Goal: Task Accomplishment & Management: Manage account settings

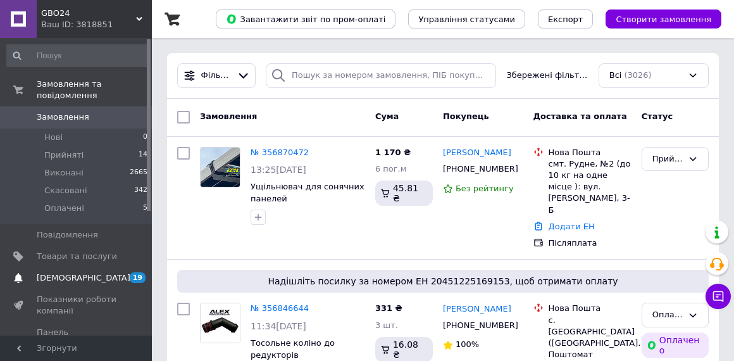
click at [77, 278] on span "[DEMOGRAPHIC_DATA]" at bounding box center [84, 277] width 94 height 11
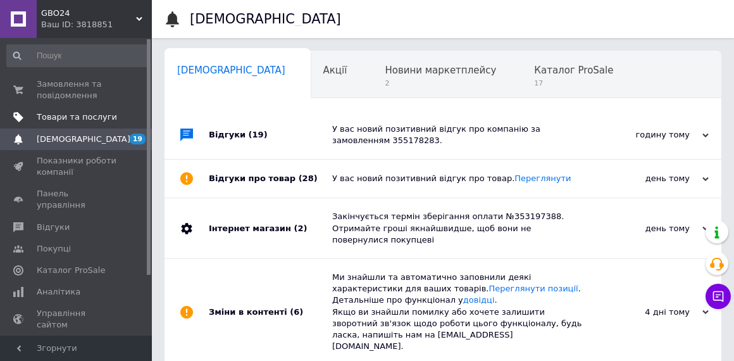
scroll to position [0, 6]
click at [62, 90] on span "Замовлення та повідомлення" at bounding box center [77, 89] width 80 height 23
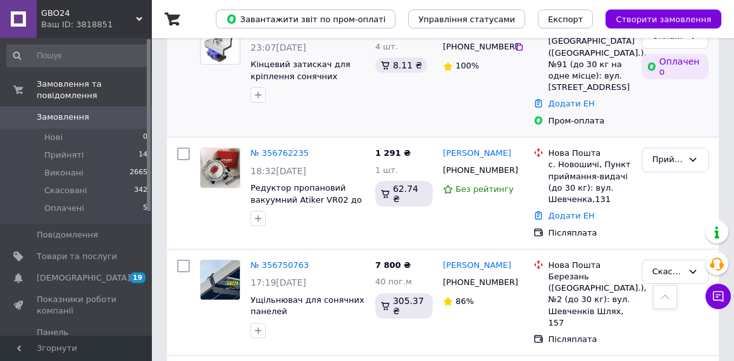
scroll to position [524, 0]
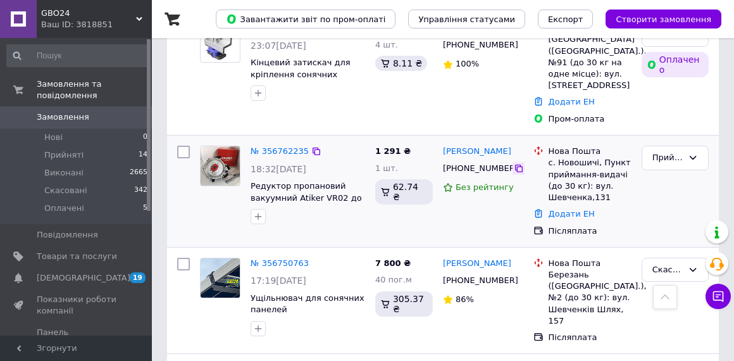
click at [518, 163] on icon at bounding box center [519, 168] width 10 height 10
click at [516, 163] on icon at bounding box center [519, 168] width 10 height 10
click at [515, 165] on icon at bounding box center [519, 169] width 8 height 8
drag, startPoint x: 546, startPoint y: 104, endPoint x: 597, endPoint y: 104, distance: 50.6
click at [597, 146] on div "Нова Пошта с. Новошичі, Пункт приймання-видачі (до 30 кг): вул. Шевченка,131" at bounding box center [590, 175] width 88 height 58
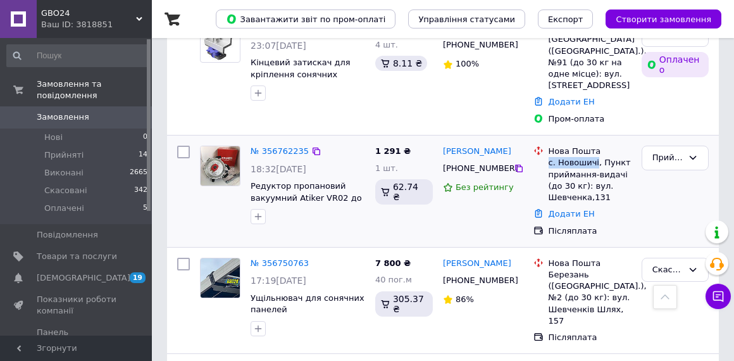
copy div "с. [GEOGRAPHIC_DATA]"
click at [568, 157] on div "с. Новошичі, Пункт приймання-видачі (до 30 кг): вул. Шевченка,131" at bounding box center [590, 180] width 83 height 46
drag, startPoint x: 436, startPoint y: 92, endPoint x: 522, endPoint y: 93, distance: 86.1
click at [522, 140] on div "№ 356762235 18:32[DATE] Редуктор пропановий вакуумний Atiker VR02 до 90kw (120к…" at bounding box center [443, 190] width 542 height 101
click at [522, 144] on div "[PERSON_NAME]" at bounding box center [483, 151] width 83 height 15
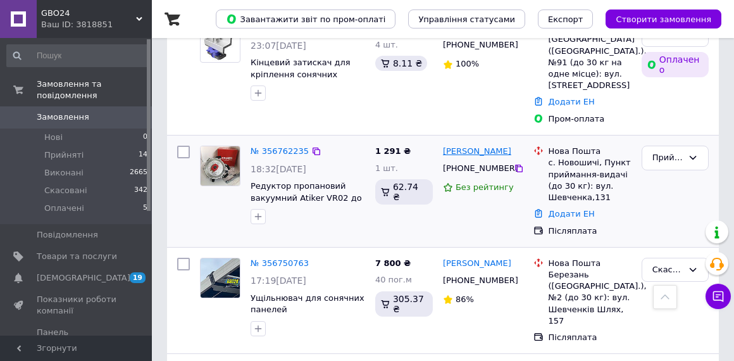
drag, startPoint x: 522, startPoint y: 93, endPoint x: 444, endPoint y: 92, distance: 78.5
click at [444, 144] on div "[PERSON_NAME]" at bounding box center [483, 151] width 83 height 15
copy link "[PERSON_NAME]"
drag, startPoint x: 595, startPoint y: 104, endPoint x: 559, endPoint y: 105, distance: 36.1
click at [559, 157] on div "с. Новошичі, Пункт приймання-видачі (до 30 кг): вул. Шевченка,131" at bounding box center [590, 180] width 83 height 46
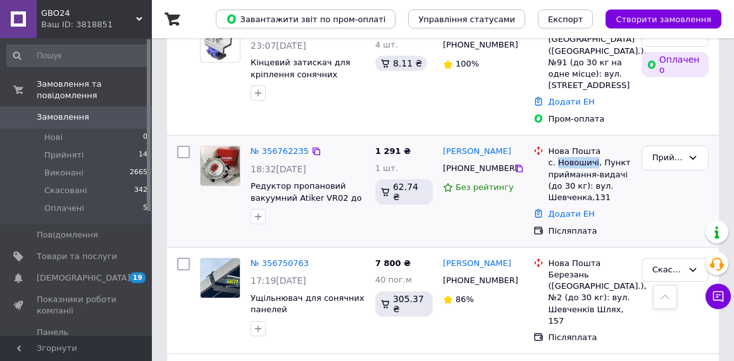
copy div "Новошичі"
click at [571, 209] on link "Додати ЕН" at bounding box center [572, 213] width 46 height 9
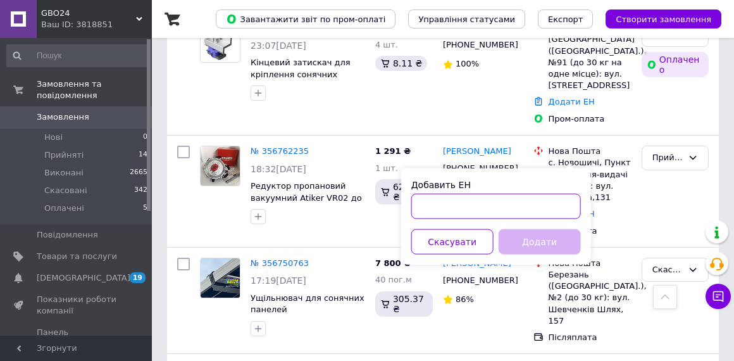
click at [463, 206] on input "Добавить ЕН" at bounding box center [496, 206] width 170 height 25
paste input "20451225178569"
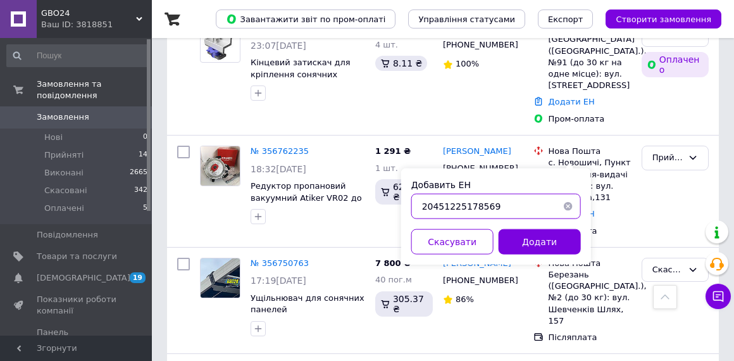
type input "20451225178569"
click at [558, 257] on div "Добавить ЕН 20451225178569 Скасувати Додати" at bounding box center [496, 216] width 190 height 96
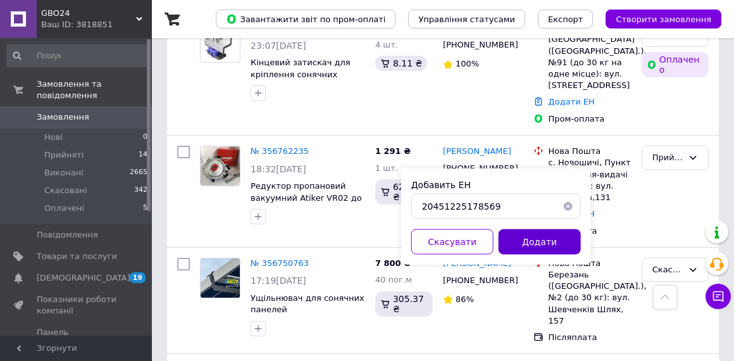
click at [551, 232] on button "Додати" at bounding box center [540, 241] width 82 height 25
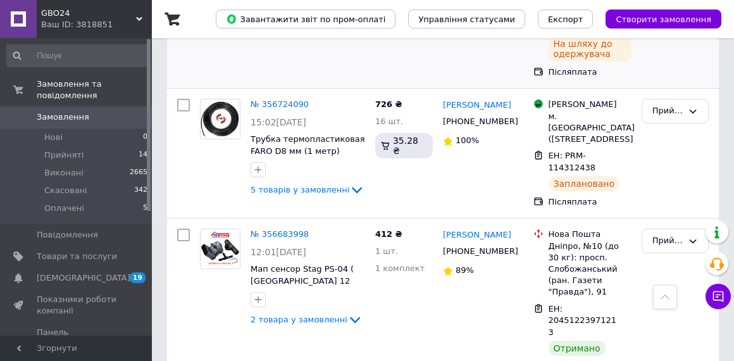
scroll to position [1043, 0]
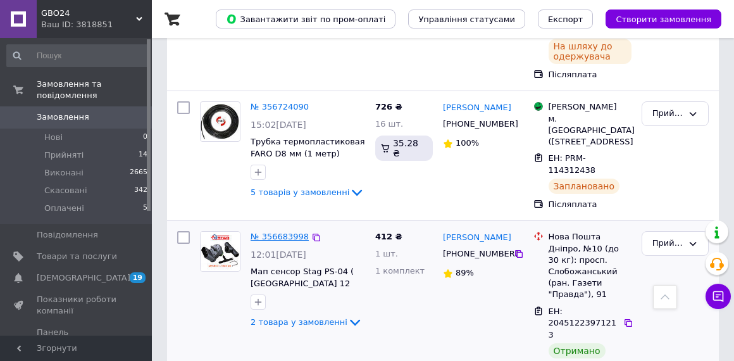
click at [274, 232] on link "№ 356683998" at bounding box center [280, 236] width 58 height 9
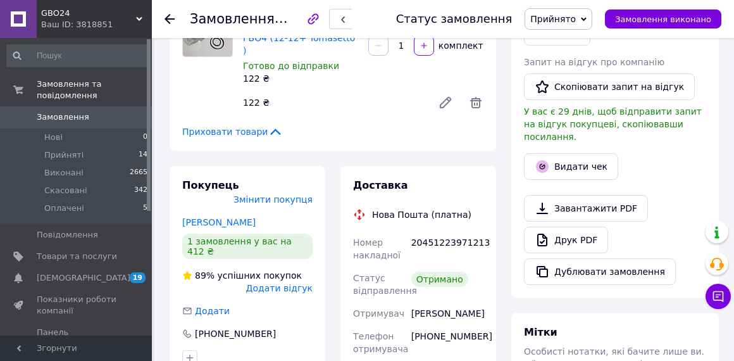
scroll to position [244, 0]
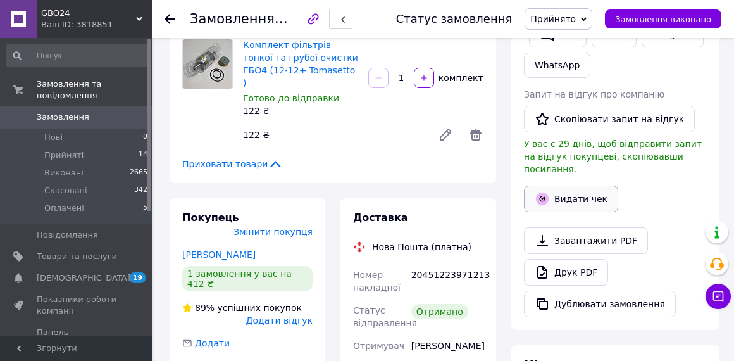
click at [586, 187] on button "Видати чек" at bounding box center [571, 198] width 94 height 27
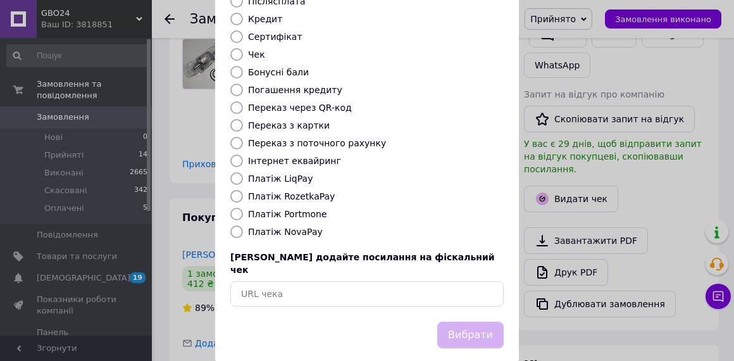
scroll to position [182, 0]
click at [239, 225] on div "Виберіть тип форми оплати, який буде вказаний у чеку Готівка Безготівковий Карт…" at bounding box center [367, 100] width 304 height 443
click at [236, 226] on input "Платіж NovaPay" at bounding box center [236, 232] width 13 height 13
radio input "true"
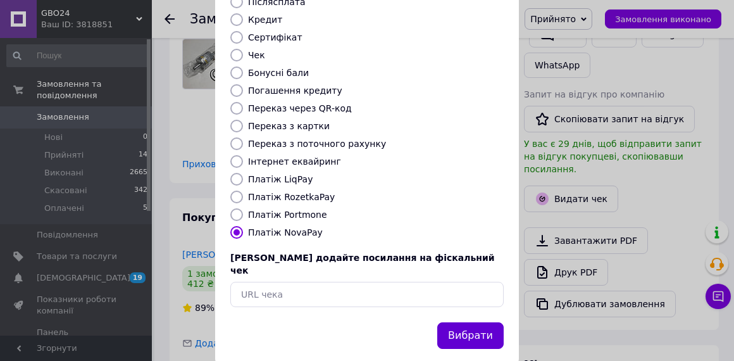
click at [487, 322] on button "Вибрати" at bounding box center [470, 335] width 66 height 27
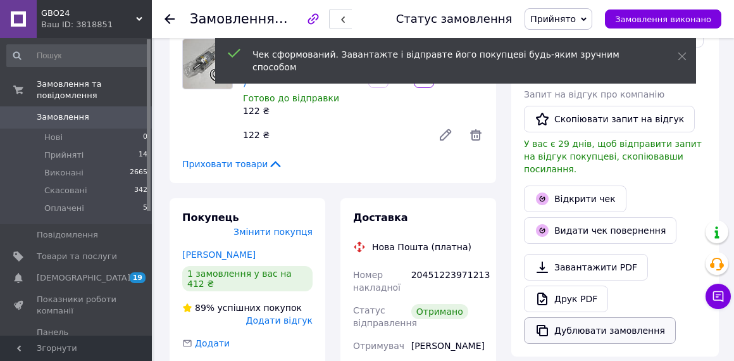
scroll to position [0, 0]
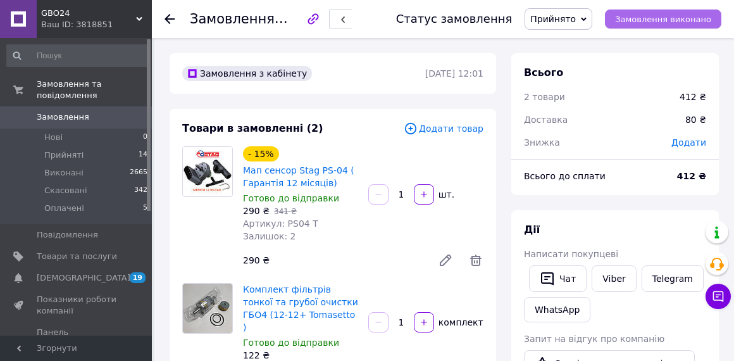
click at [641, 21] on span "Замовлення виконано" at bounding box center [663, 19] width 96 height 9
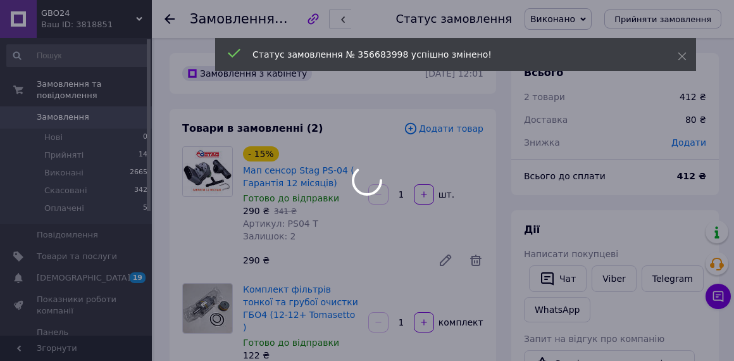
click at [66, 161] on div at bounding box center [367, 180] width 734 height 361
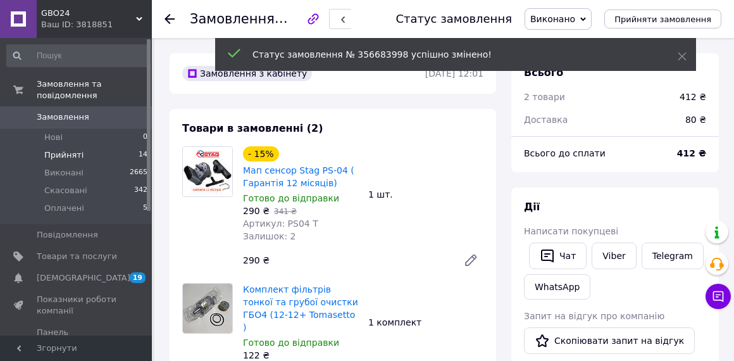
click at [75, 155] on span "Прийняті" at bounding box center [63, 154] width 39 height 11
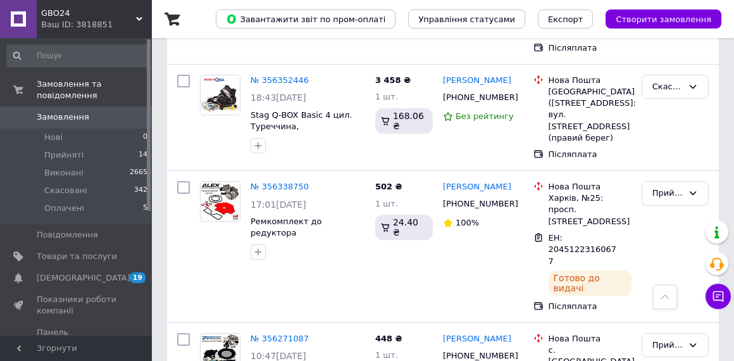
scroll to position [3296, 0]
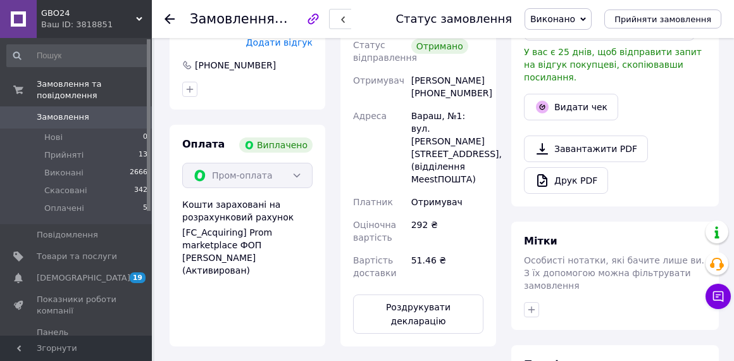
scroll to position [218, 0]
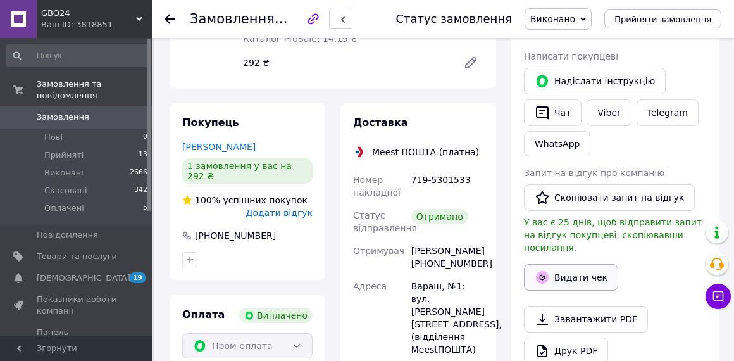
click at [575, 270] on button "Видати чек" at bounding box center [571, 277] width 94 height 27
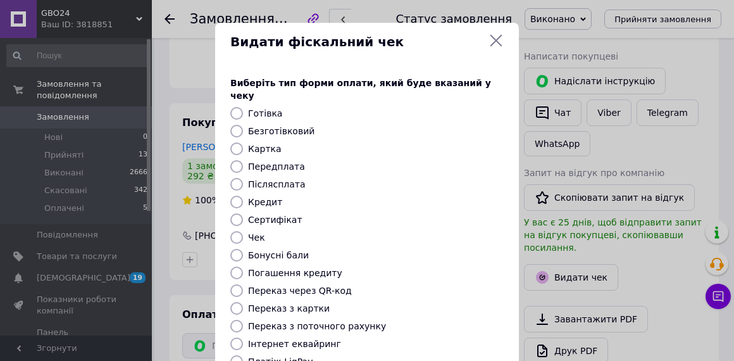
scroll to position [183, 0]
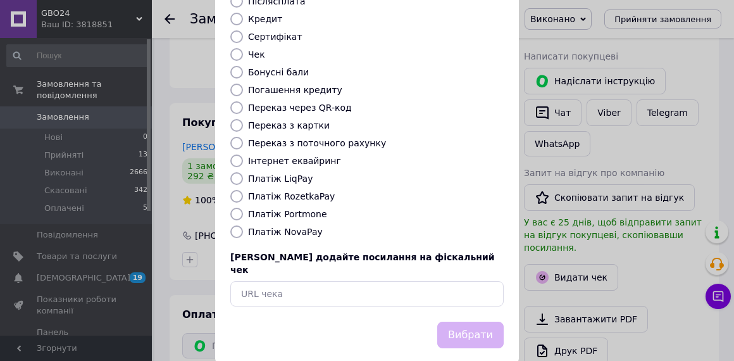
click at [233, 190] on input "Платіж RozetkaPay" at bounding box center [236, 196] width 13 height 13
radio input "true"
click at [461, 321] on button "Вибрати" at bounding box center [470, 334] width 66 height 27
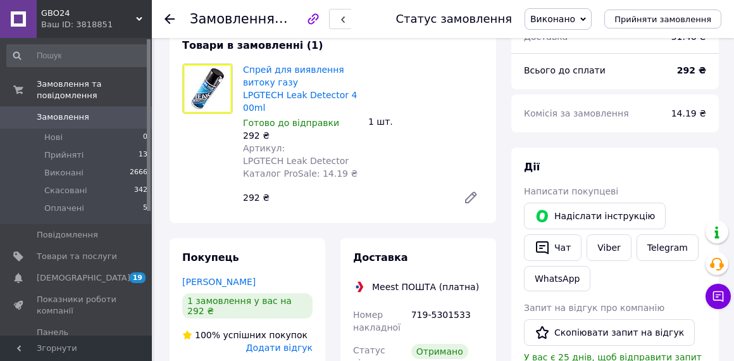
scroll to position [0, 0]
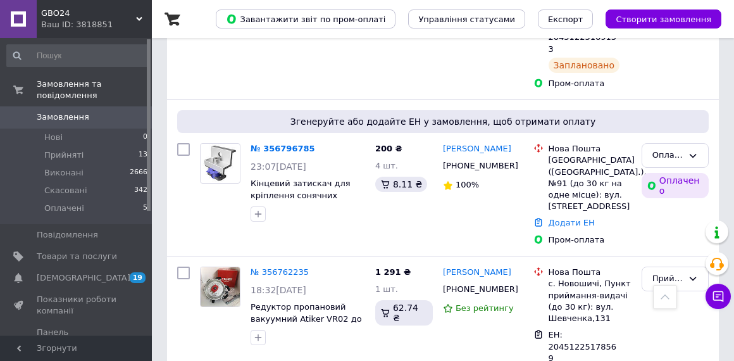
scroll to position [405, 0]
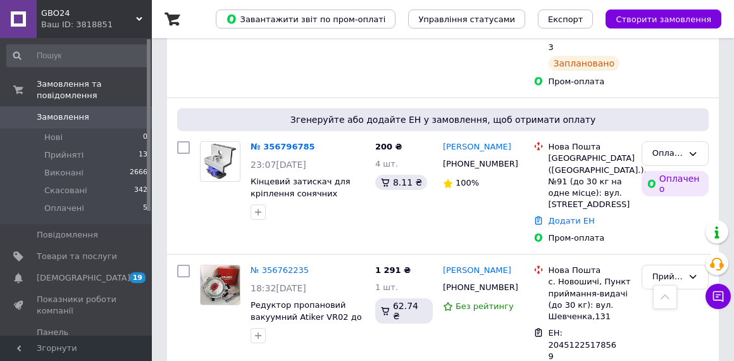
click at [89, 119] on span "Замовлення" at bounding box center [77, 116] width 80 height 11
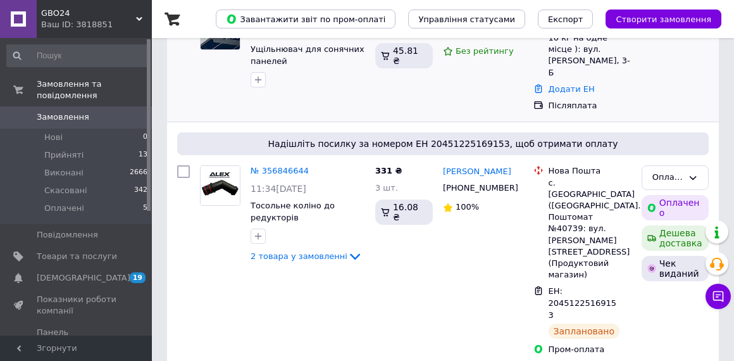
scroll to position [33, 0]
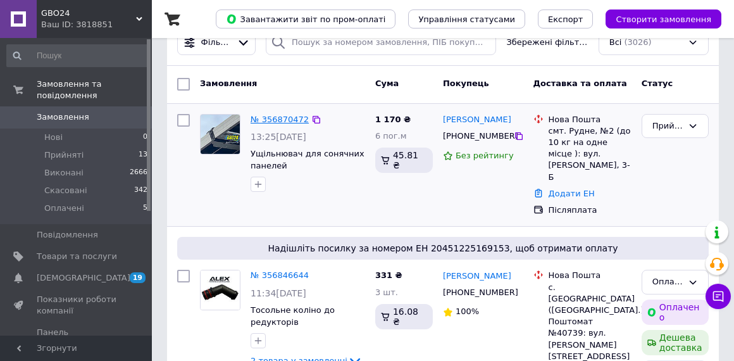
click at [282, 120] on link "№ 356870472" at bounding box center [280, 119] width 58 height 9
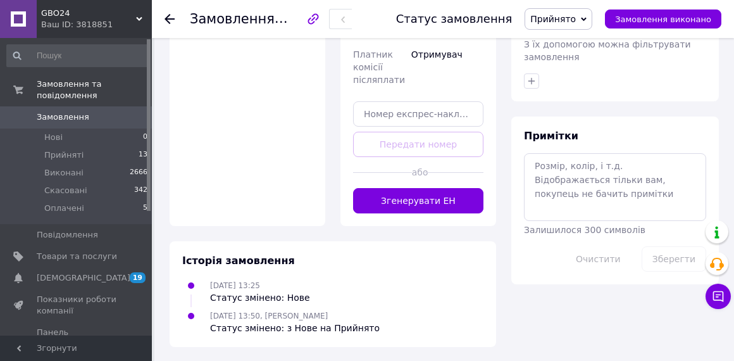
scroll to position [639, 0]
click at [426, 204] on button "Згенерувати ЕН" at bounding box center [418, 200] width 130 height 25
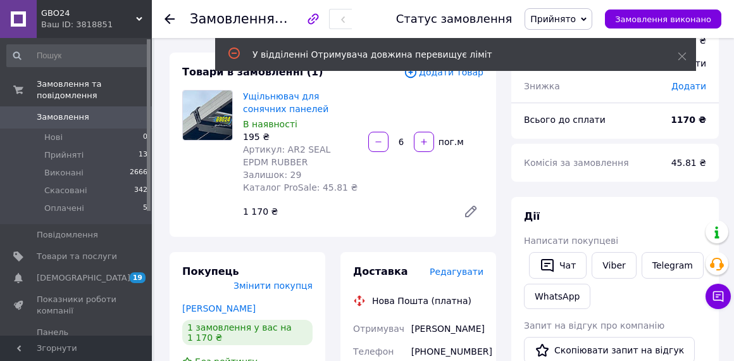
scroll to position [0, 0]
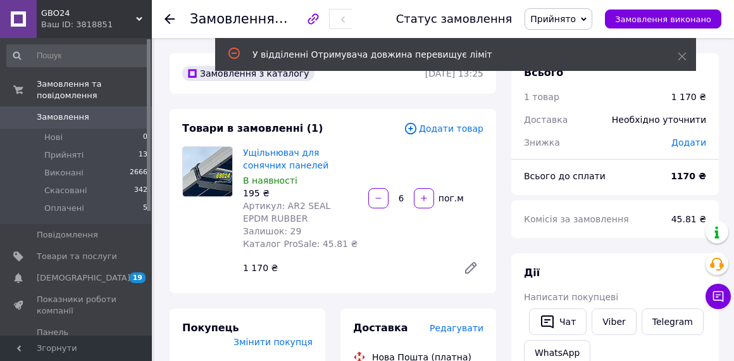
click at [107, 121] on span "Замовлення" at bounding box center [77, 116] width 80 height 11
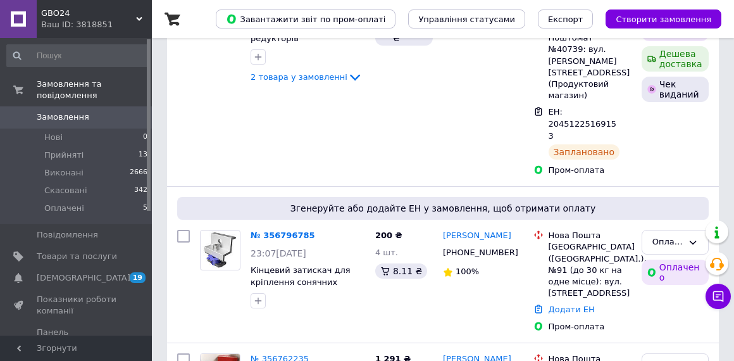
scroll to position [316, 0]
click at [76, 120] on span "Замовлення" at bounding box center [63, 116] width 53 height 11
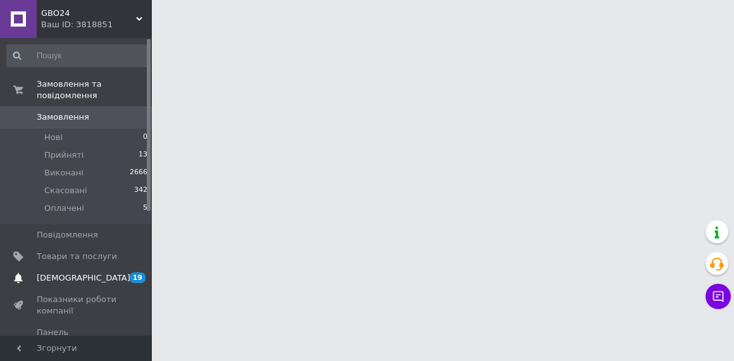
click at [81, 280] on span "[DEMOGRAPHIC_DATA]" at bounding box center [84, 277] width 94 height 11
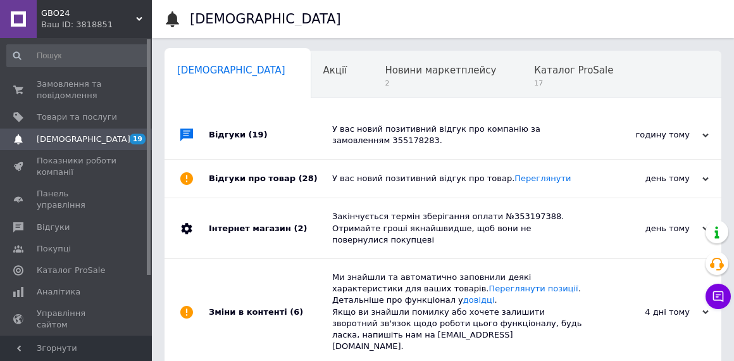
scroll to position [0, 6]
click at [80, 80] on span "Замовлення та повідомлення" at bounding box center [77, 89] width 80 height 23
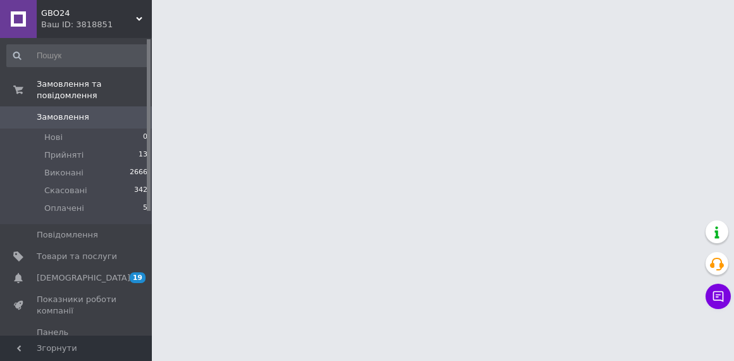
click at [92, 109] on link "Замовлення 0" at bounding box center [77, 117] width 155 height 22
click at [68, 141] on li "Нові 0" at bounding box center [77, 137] width 155 height 18
click at [116, 133] on li "Нові 0" at bounding box center [77, 137] width 155 height 18
click at [82, 147] on li "Прийняті 13" at bounding box center [77, 155] width 155 height 18
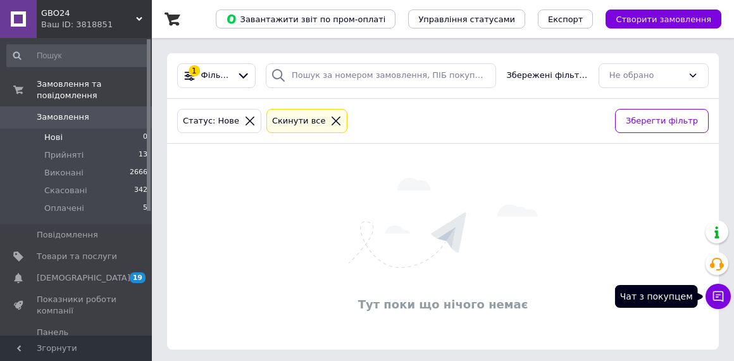
click at [713, 295] on icon at bounding box center [718, 296] width 11 height 11
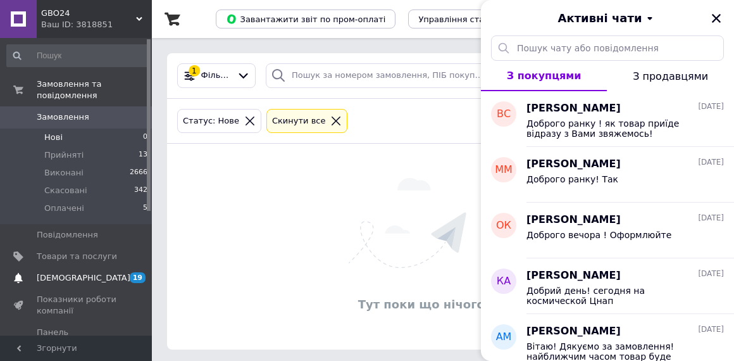
click at [77, 276] on span "[DEMOGRAPHIC_DATA]" at bounding box center [84, 277] width 94 height 11
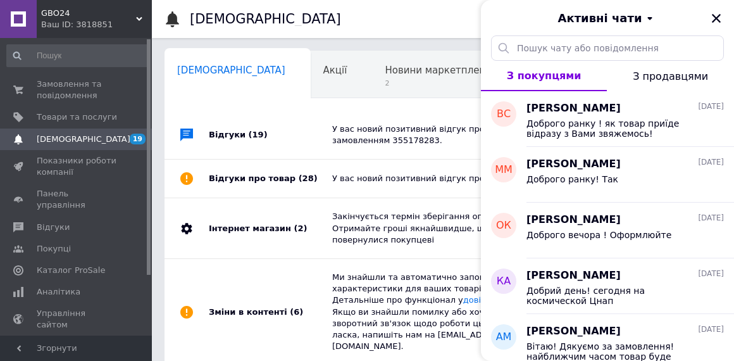
scroll to position [0, 6]
click at [719, 18] on icon "Закрити" at bounding box center [716, 18] width 11 height 11
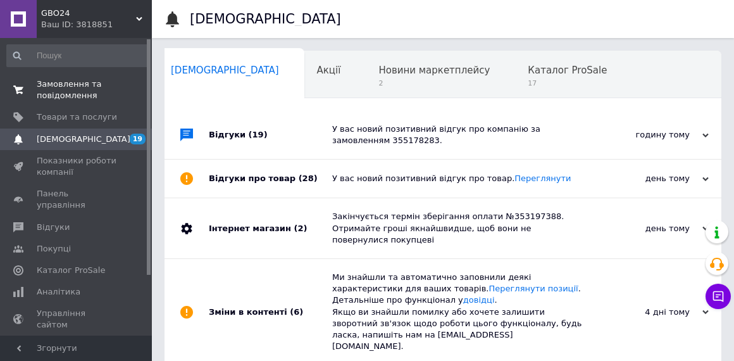
click at [73, 81] on span "Замовлення та повідомлення" at bounding box center [77, 89] width 80 height 23
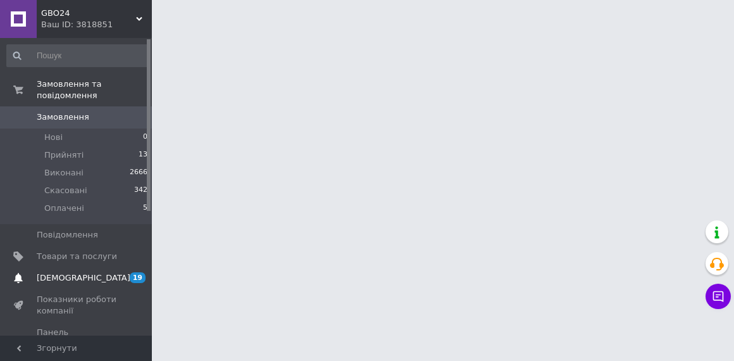
click at [73, 276] on span "[DEMOGRAPHIC_DATA]" at bounding box center [84, 277] width 94 height 11
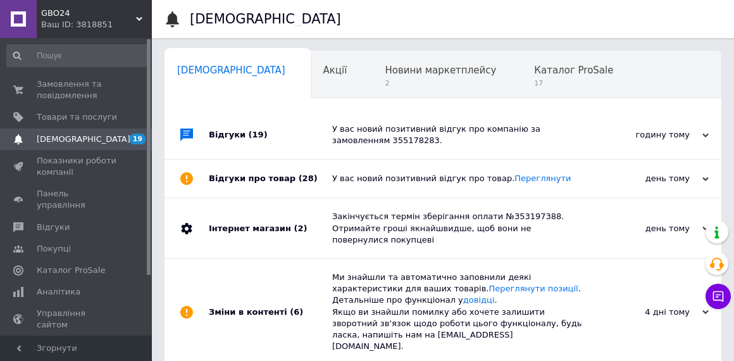
scroll to position [0, 6]
click at [72, 90] on span "Замовлення та повідомлення" at bounding box center [77, 89] width 80 height 23
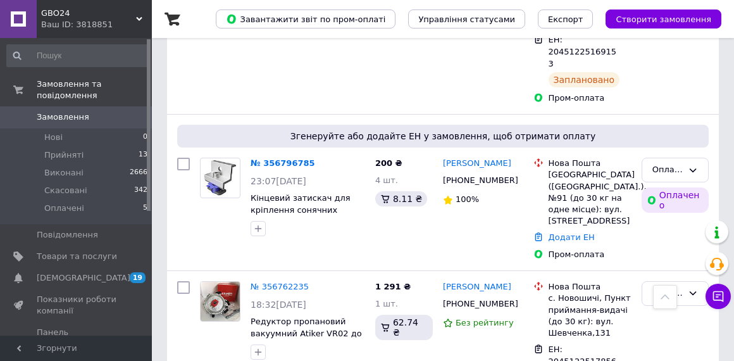
scroll to position [409, 0]
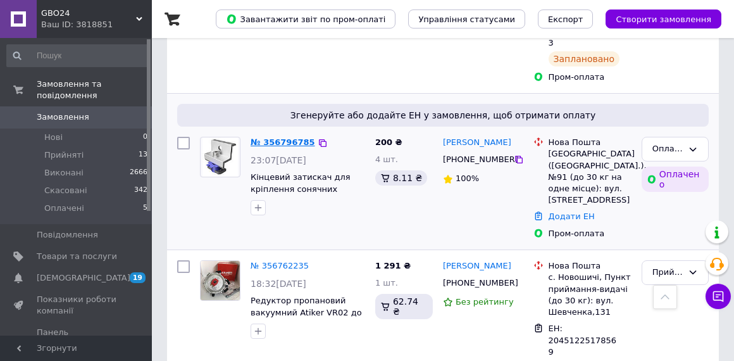
click at [290, 137] on link "№ 356796785" at bounding box center [283, 141] width 65 height 9
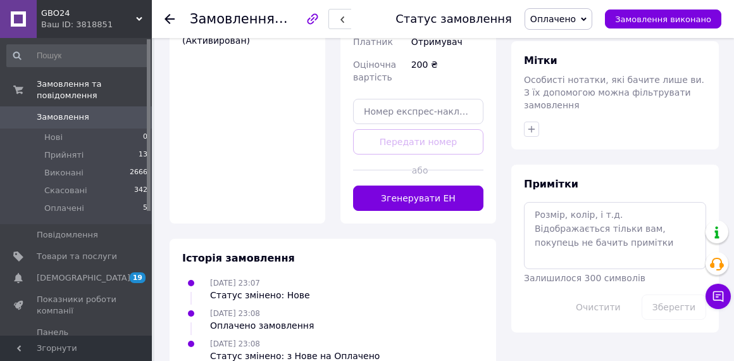
scroll to position [662, 0]
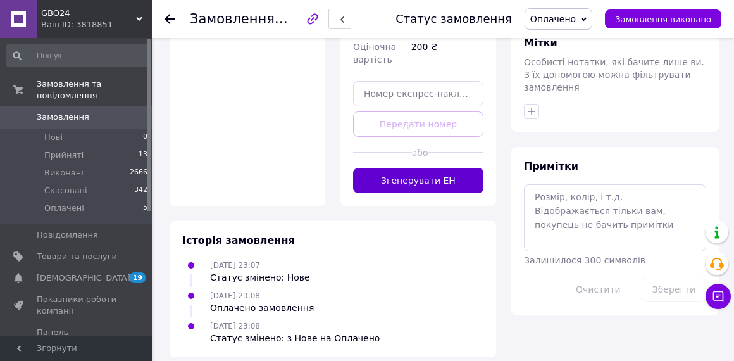
click at [432, 175] on button "Згенерувати ЕН" at bounding box center [418, 180] width 130 height 25
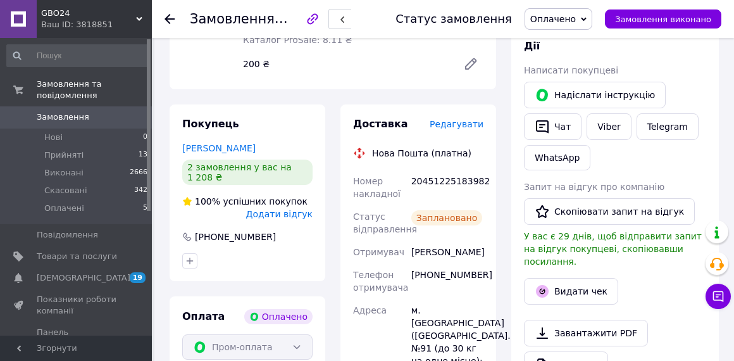
scroll to position [0, 0]
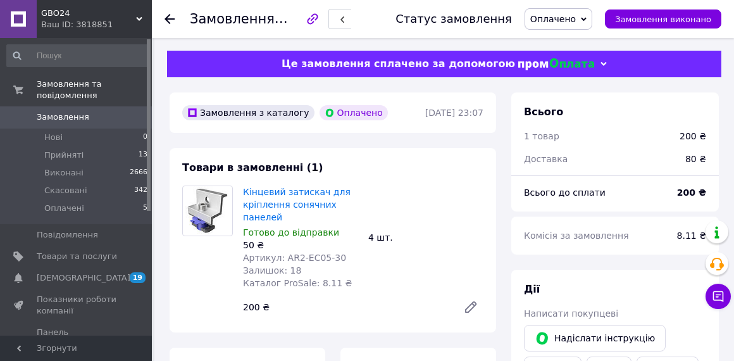
click at [79, 115] on span "Замовлення" at bounding box center [63, 116] width 53 height 11
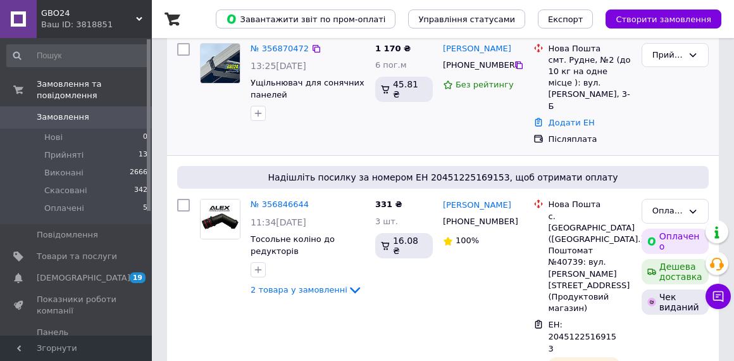
scroll to position [32, 0]
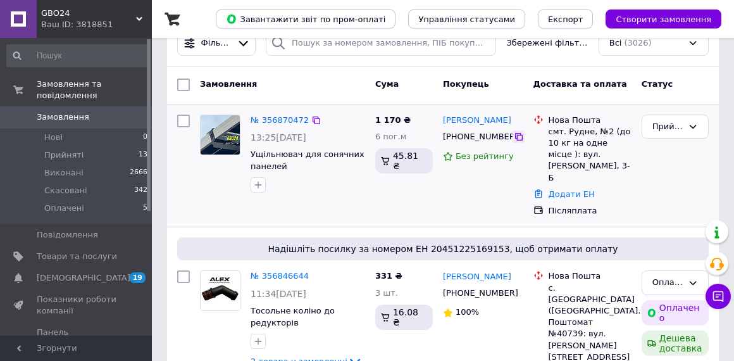
click at [517, 134] on icon at bounding box center [519, 137] width 8 height 8
drag, startPoint x: 371, startPoint y: 118, endPoint x: 421, endPoint y: 118, distance: 50.0
click at [421, 118] on div "Комісія за замовлення" at bounding box center [406, 124] width 125 height 33
click at [421, 187] on div "1 170 ₴ 6 пог.м 45.81 ₴" at bounding box center [404, 165] width 68 height 113
click at [417, 116] on div "Комісія за замовлення" at bounding box center [406, 124] width 125 height 33
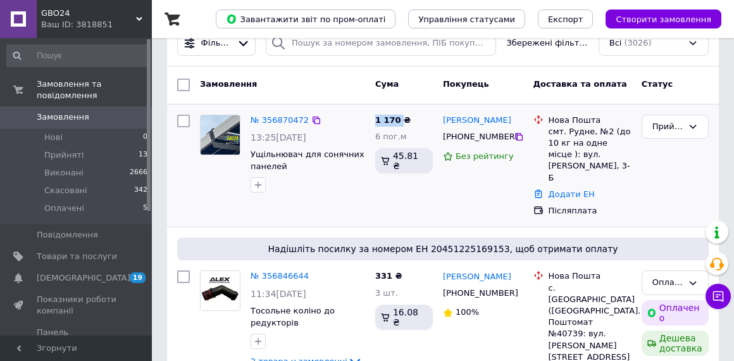
drag, startPoint x: 371, startPoint y: 113, endPoint x: 398, endPoint y: 119, distance: 27.8
click at [398, 119] on div "1 170 ₴ 6 пог.м 45.81 ₴" at bounding box center [404, 165] width 68 height 113
copy span "1 170"
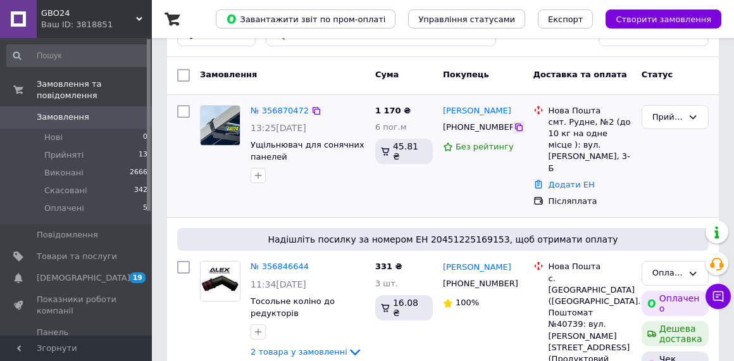
click at [515, 127] on icon at bounding box center [519, 127] width 8 height 8
drag, startPoint x: 546, startPoint y: 120, endPoint x: 592, endPoint y: 121, distance: 46.2
click at [592, 121] on div "Нова Пошта смт. Рудне, №2 (до 10 кг на одне місце ): вул. [PERSON_NAME], 3-Б" at bounding box center [590, 139] width 88 height 69
copy div "смт. [GEOGRAPHIC_DATA]"
click at [518, 125] on icon at bounding box center [519, 127] width 8 height 8
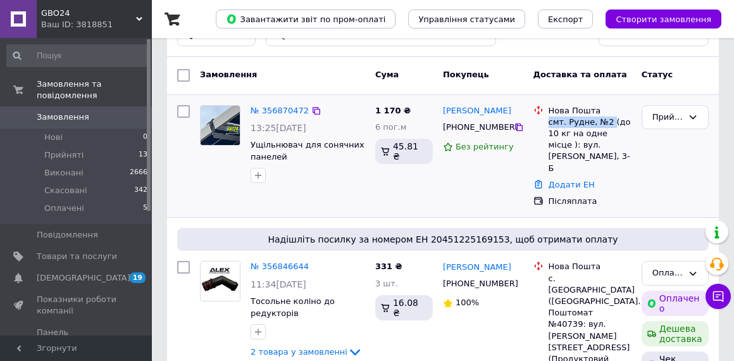
drag, startPoint x: 547, startPoint y: 121, endPoint x: 611, endPoint y: 121, distance: 63.9
click at [611, 121] on div "Нова Пошта смт. Рудне, №2 (до 10 кг на одне місце ): вул. [PERSON_NAME], 3-Б" at bounding box center [590, 139] width 88 height 69
copy div "смт. Рудне, №2"
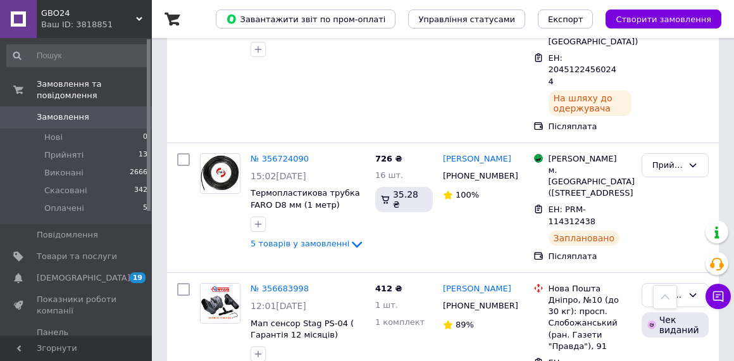
scroll to position [1165, 0]
